Goal: Information Seeking & Learning: Learn about a topic

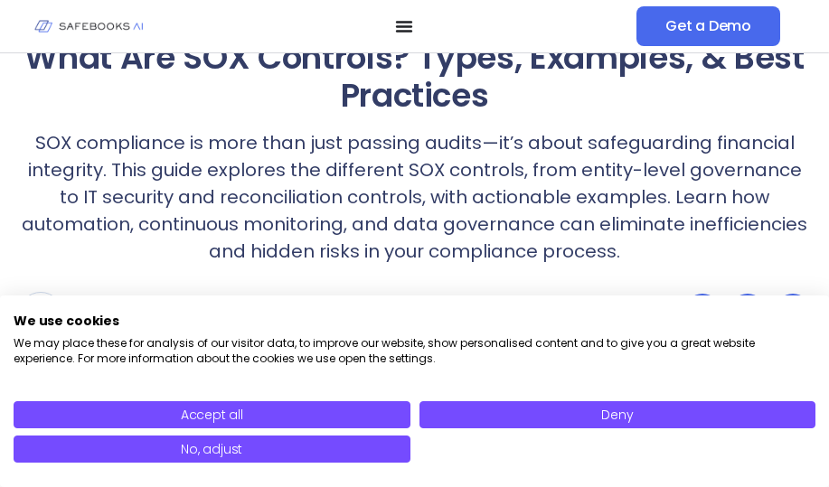
scroll to position [181, 0]
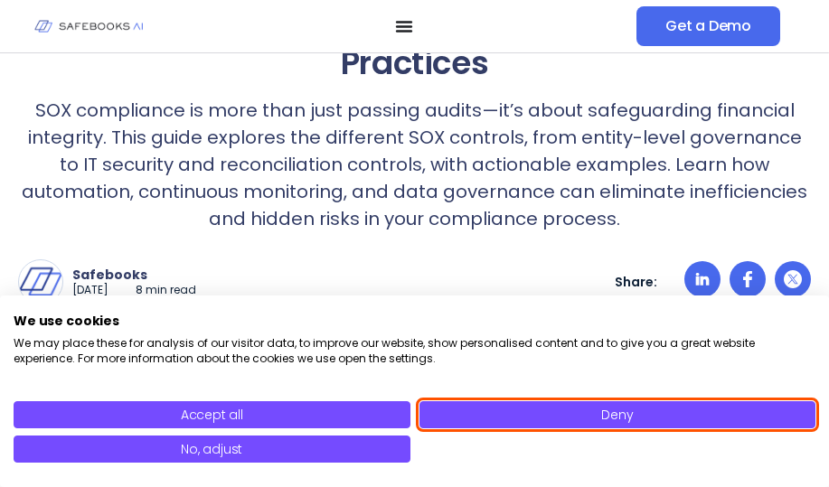
click at [483, 412] on button "Deny" at bounding box center [618, 415] width 397 height 27
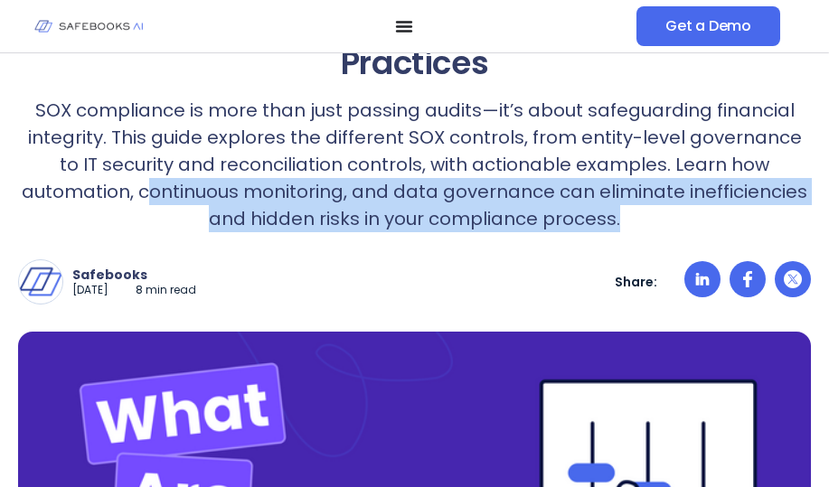
drag, startPoint x: 147, startPoint y: 190, endPoint x: 620, endPoint y: 222, distance: 473.2
click at [620, 222] on p "SOX compliance is more than just passing audits—it’s about safeguarding financi…" at bounding box center [414, 165] width 793 height 136
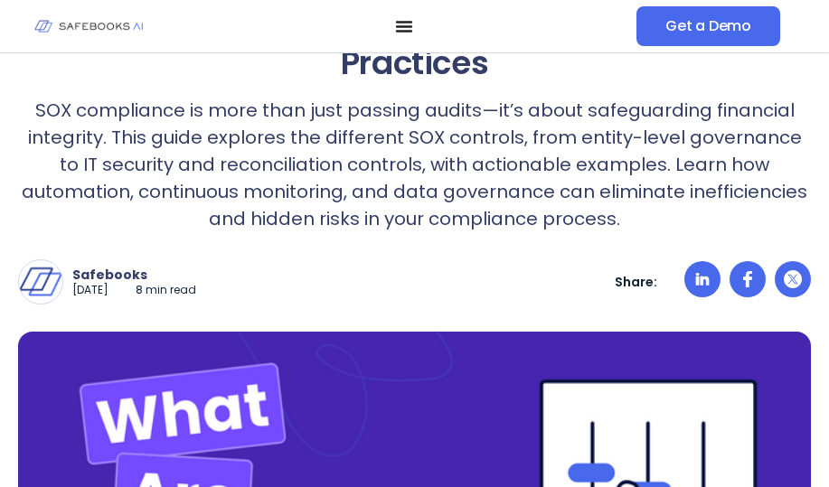
drag, startPoint x: 620, startPoint y: 222, endPoint x: 483, endPoint y: 158, distance: 150.5
click at [483, 158] on p "SOX compliance is more than just passing audits—it’s about safeguarding financi…" at bounding box center [414, 165] width 793 height 136
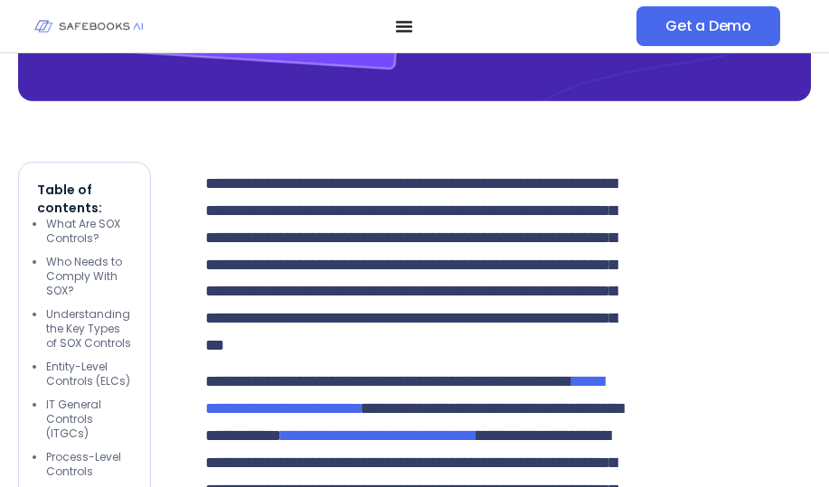
scroll to position [904, 0]
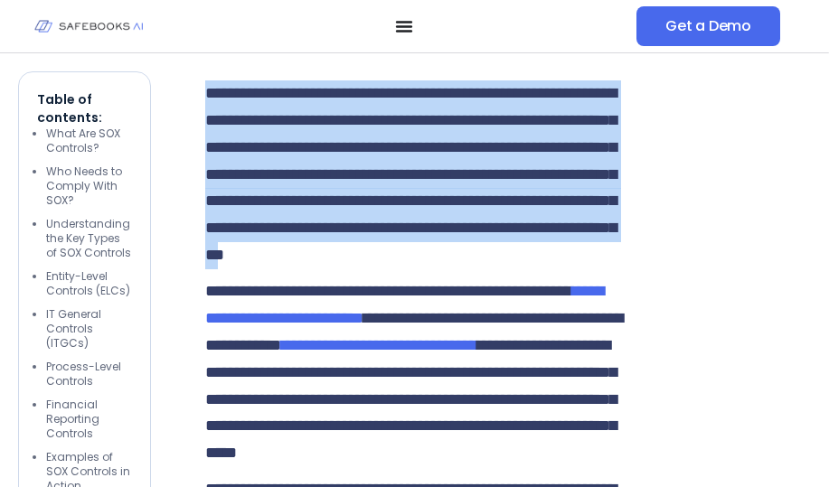
drag, startPoint x: 202, startPoint y: 91, endPoint x: 317, endPoint y: 310, distance: 247.6
drag, startPoint x: 317, startPoint y: 310, endPoint x: 628, endPoint y: 237, distance: 318.8
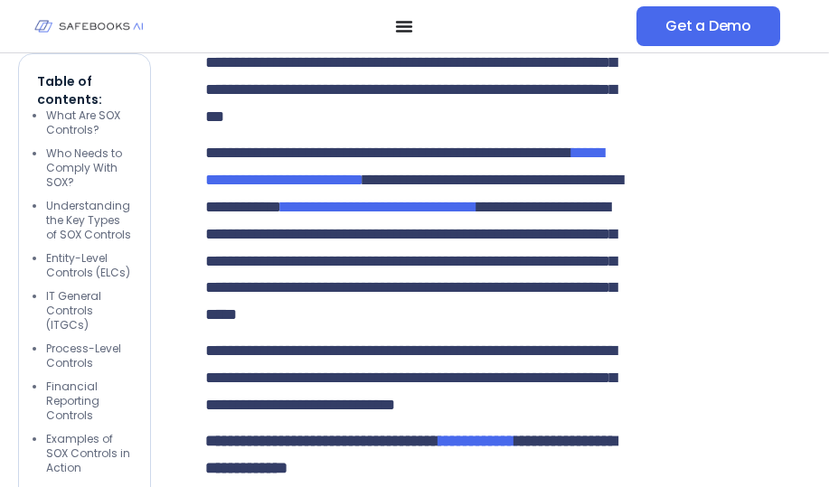
scroll to position [1085, 0]
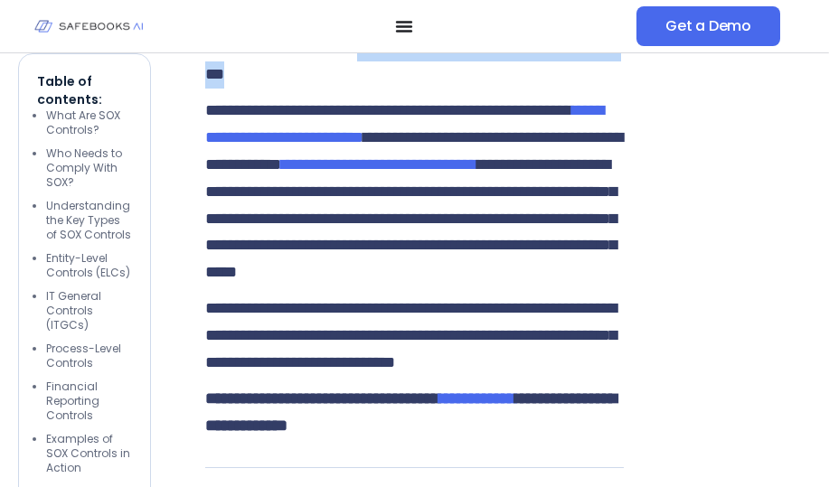
drag, startPoint x: 382, startPoint y: 101, endPoint x: 454, endPoint y: 129, distance: 77.6
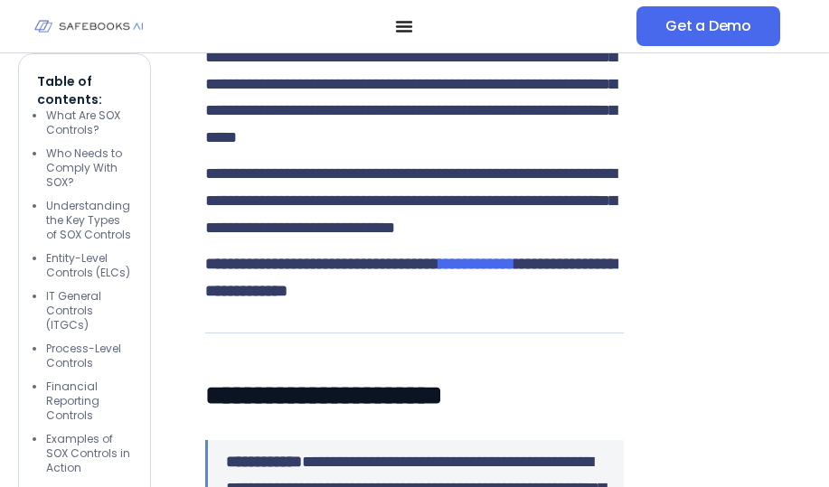
scroll to position [1176, 0]
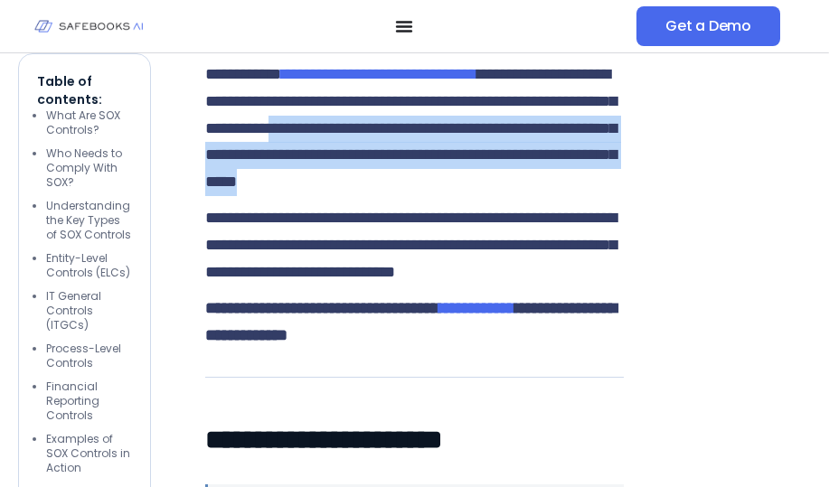
drag, startPoint x: 437, startPoint y: 216, endPoint x: 568, endPoint y: 290, distance: 150.7
click at [568, 196] on p "**********" at bounding box center [414, 101] width 418 height 189
drag, startPoint x: 568, startPoint y: 290, endPoint x: 530, endPoint y: 287, distance: 38.2
click at [530, 196] on p "**********" at bounding box center [414, 101] width 418 height 189
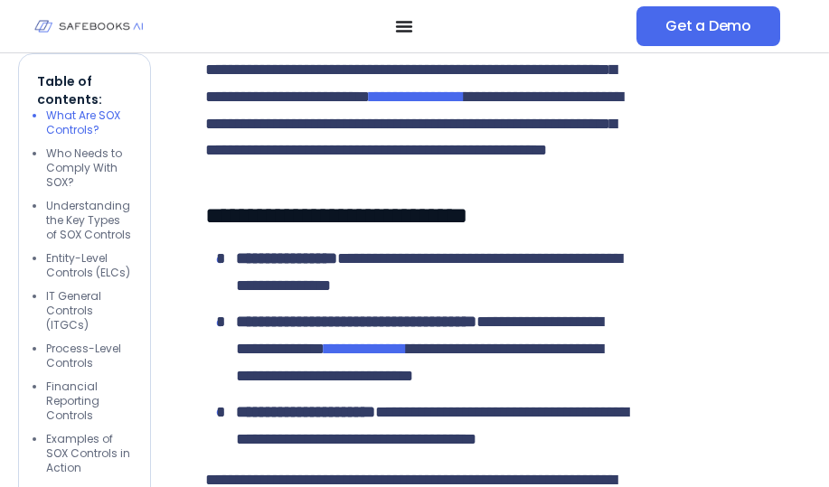
scroll to position [1809, 0]
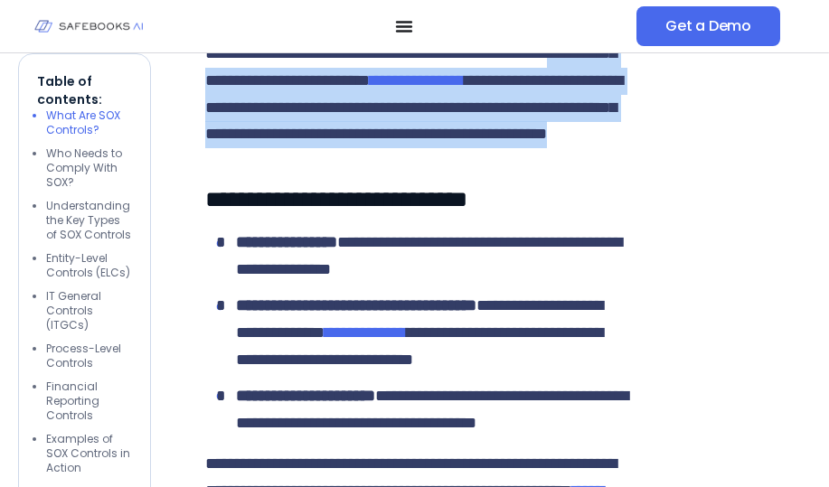
drag, startPoint x: 364, startPoint y: 270, endPoint x: 557, endPoint y: 373, distance: 219.3
click at [557, 148] on p "**********" at bounding box center [414, 81] width 418 height 135
drag, startPoint x: 557, startPoint y: 373, endPoint x: 543, endPoint y: 373, distance: 14.5
click at [543, 148] on p "**********" at bounding box center [414, 81] width 418 height 135
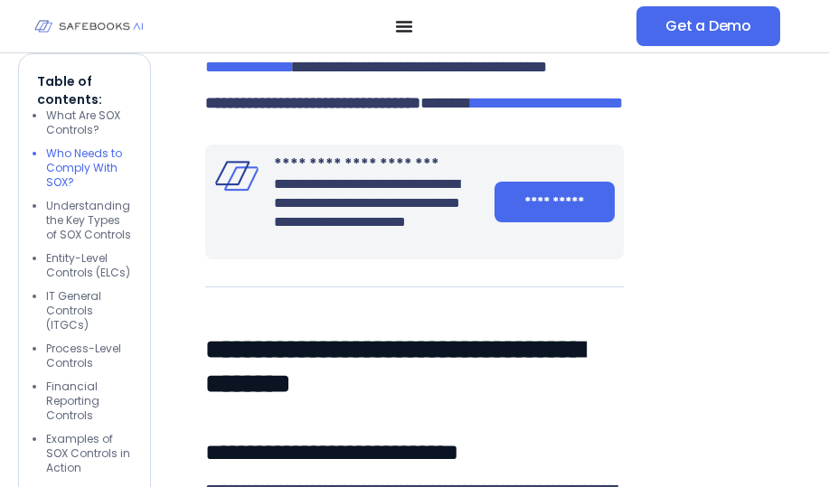
scroll to position [2171, 0]
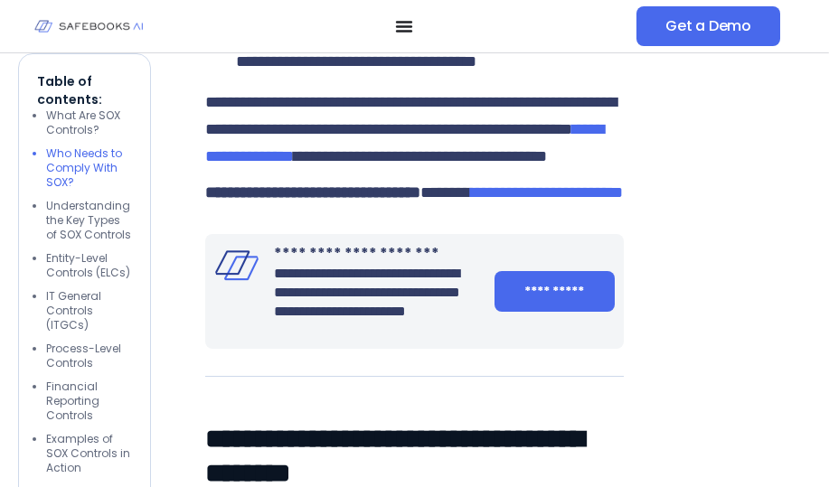
drag, startPoint x: 231, startPoint y: 119, endPoint x: 545, endPoint y: 150, distance: 316.2
drag, startPoint x: 545, startPoint y: 150, endPoint x: 533, endPoint y: 150, distance: 12.7
drag, startPoint x: 234, startPoint y: 187, endPoint x: 422, endPoint y: 276, distance: 208.0
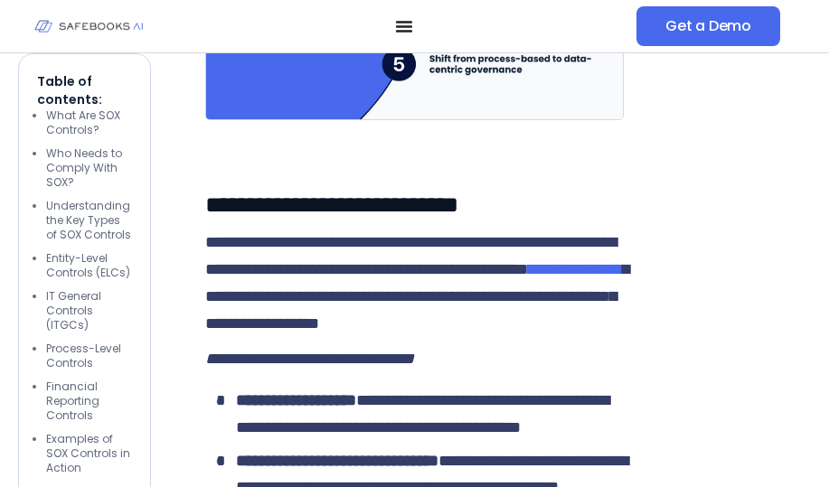
scroll to position [5969, 0]
